Goal: Task Accomplishment & Management: Manage account settings

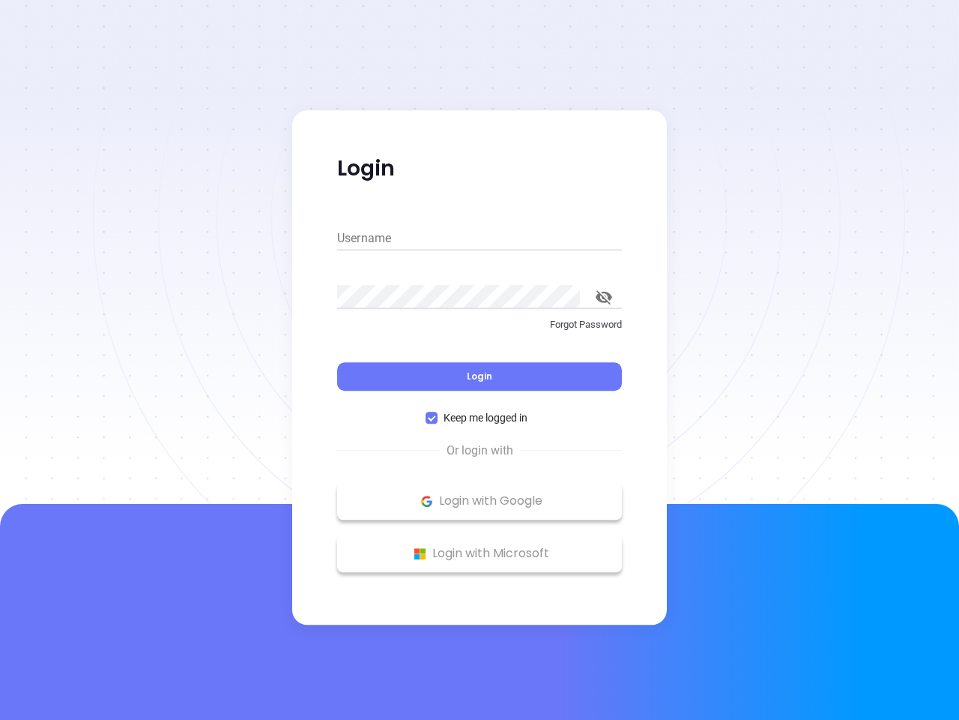
click at [480, 360] on div "Login" at bounding box center [479, 367] width 285 height 46
click at [480, 238] on input "Username" at bounding box center [479, 238] width 285 height 24
click at [604, 297] on icon "toggle password visibility" at bounding box center [604, 297] width 16 height 14
click at [480, 376] on span "Login" at bounding box center [479, 376] width 25 height 13
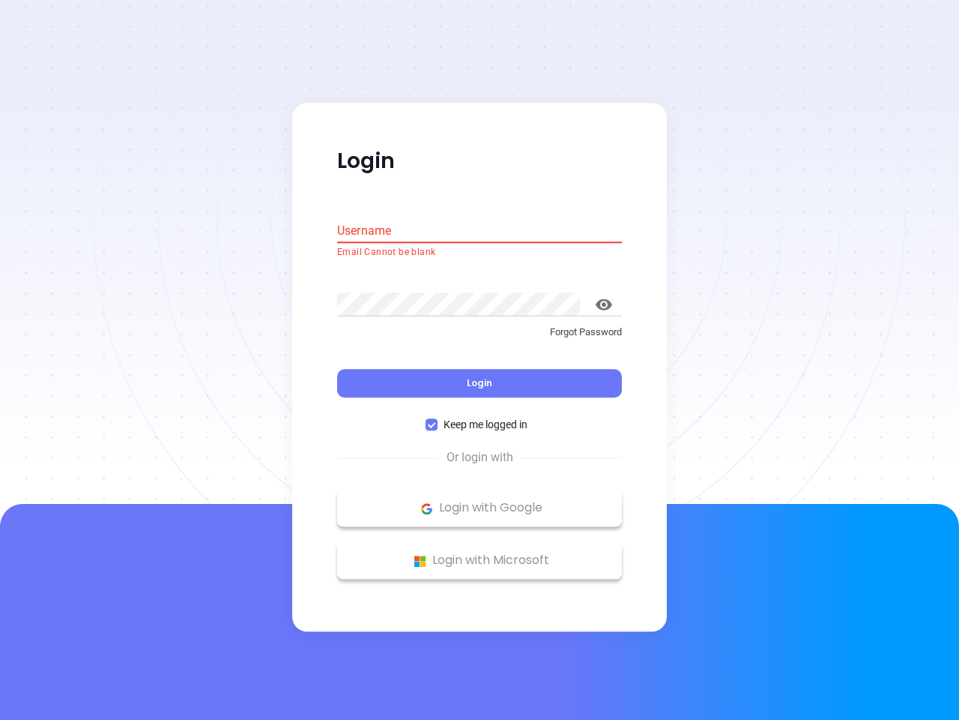
click at [480, 418] on span "Keep me logged in" at bounding box center [486, 425] width 96 height 16
click at [438, 419] on input "Keep me logged in" at bounding box center [432, 425] width 12 height 12
checkbox input "false"
click at [480, 501] on p "Login with Google" at bounding box center [480, 508] width 270 height 22
click at [480, 553] on p "Login with Microsoft" at bounding box center [480, 560] width 270 height 22
